Goal: Task Accomplishment & Management: Manage account settings

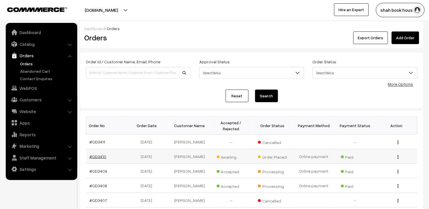
click at [96, 155] on link "#OD3410" at bounding box center [98, 156] width 17 height 5
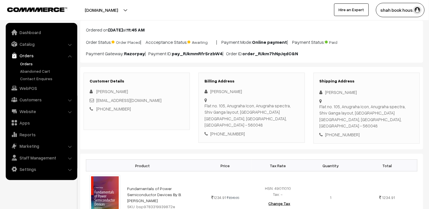
scroll to position [23, 0]
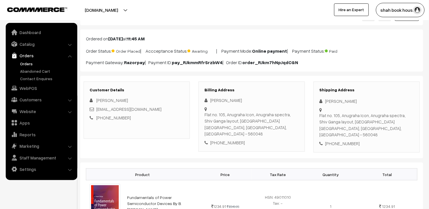
click at [178, 120] on div "[PHONE_NUMBER]" at bounding box center [137, 117] width 94 height 7
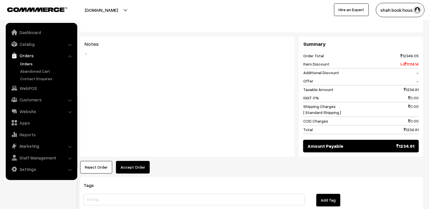
scroll to position [278, 0]
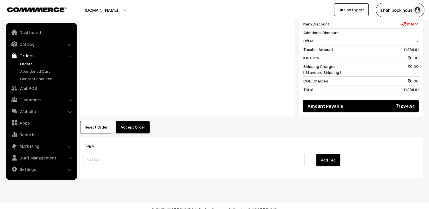
click at [141, 122] on button "Accept Order" at bounding box center [133, 127] width 34 height 13
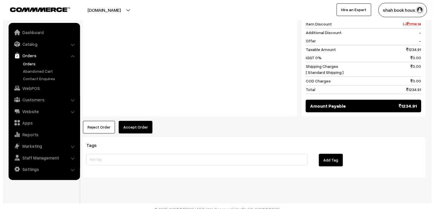
scroll to position [279, 0]
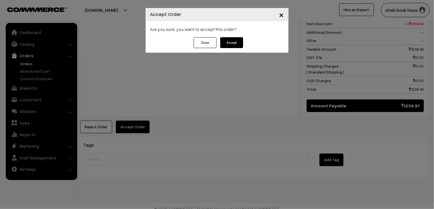
click at [233, 43] on button "Accept" at bounding box center [231, 42] width 23 height 11
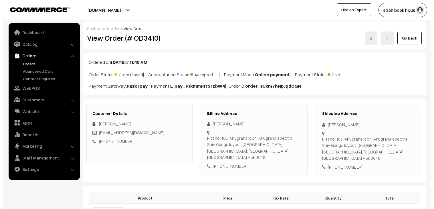
scroll to position [254, 0]
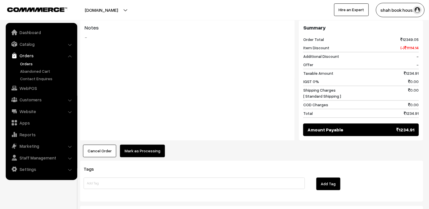
click at [136, 145] on button "Mark as Processing" at bounding box center [142, 150] width 45 height 13
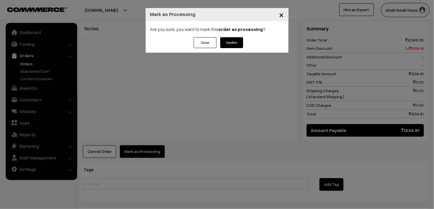
click at [231, 49] on div "Close Confirm" at bounding box center [217, 44] width 143 height 15
click at [229, 42] on button "Confirm" at bounding box center [231, 42] width 23 height 11
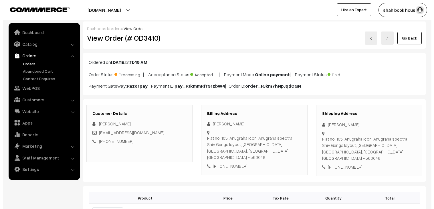
scroll to position [222, 0]
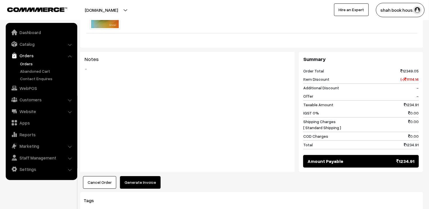
click at [136, 178] on button "Generate Invoice" at bounding box center [140, 182] width 41 height 13
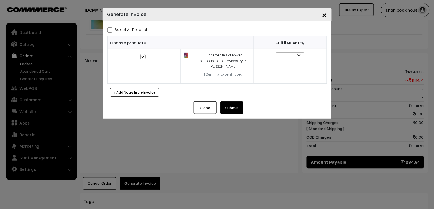
click at [229, 103] on button "Submit" at bounding box center [231, 107] width 23 height 13
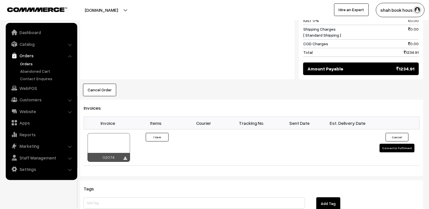
scroll to position [318, 0]
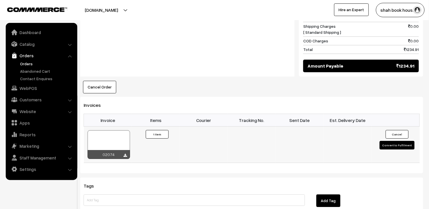
click at [105, 130] on div at bounding box center [109, 144] width 42 height 29
click at [22, 58] on link "Orders" at bounding box center [41, 55] width 68 height 10
click at [22, 62] on link "Orders" at bounding box center [47, 64] width 57 height 6
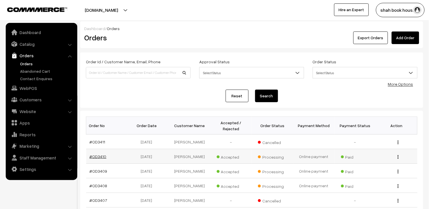
click at [98, 155] on link "#OD3410" at bounding box center [98, 156] width 17 height 5
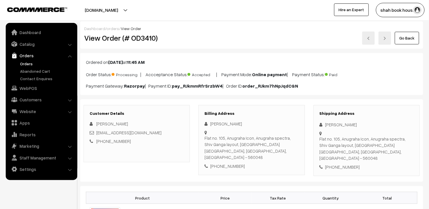
click at [27, 58] on link "Orders" at bounding box center [41, 55] width 68 height 10
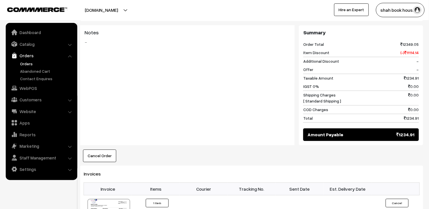
scroll to position [286, 0]
